Goal: Check status: Check status

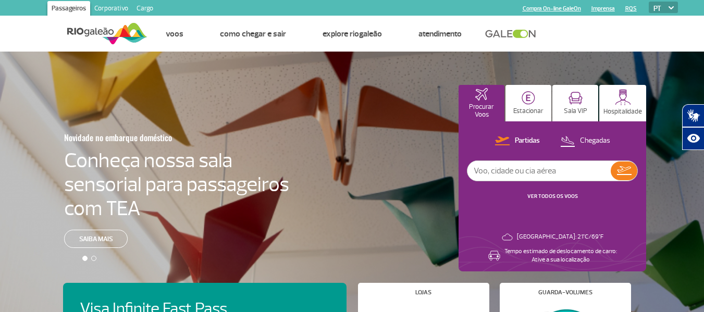
click at [525, 173] on input "text" at bounding box center [539, 171] width 143 height 20
type input "1970"
click at [563, 194] on link "VER TODOS OS VOOS" at bounding box center [553, 196] width 51 height 7
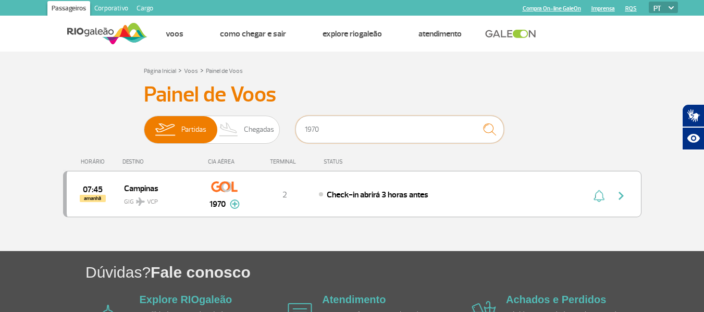
click at [358, 126] on input "1970" at bounding box center [400, 130] width 209 height 28
click at [485, 124] on img "submit" at bounding box center [490, 129] width 22 height 21
